Goal: Navigation & Orientation: Understand site structure

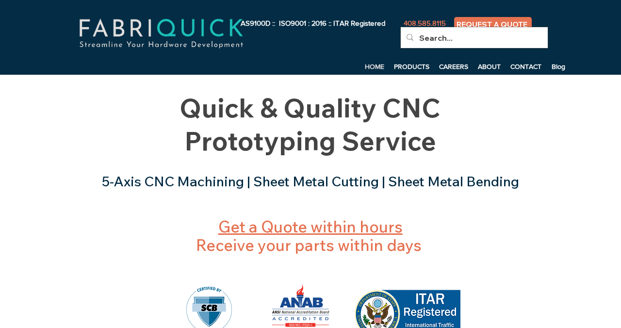
click at [376, 65] on p "HOME" at bounding box center [374, 66] width 29 height 15
click at [408, 67] on p "PRODUCTS" at bounding box center [411, 66] width 45 height 15
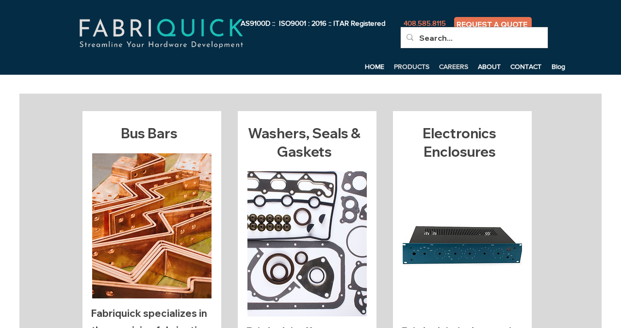
click at [458, 66] on p "CAREERS" at bounding box center [453, 66] width 39 height 15
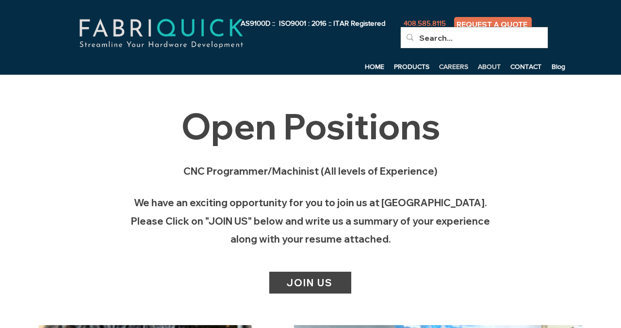
click at [486, 66] on p "ABOUT" at bounding box center [489, 66] width 32 height 15
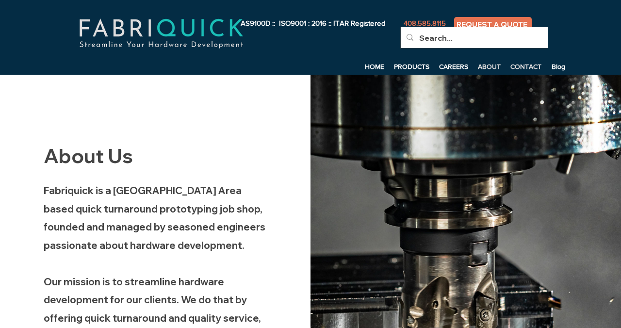
click at [527, 68] on p "CONTACT" at bounding box center [525, 66] width 41 height 15
